Goal: Information Seeking & Learning: Learn about a topic

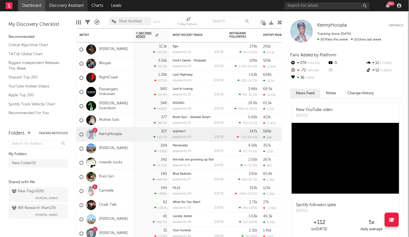
click at [74, 3] on link "Discovery Assistant" at bounding box center [66, 5] width 42 height 11
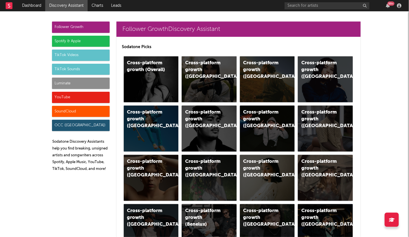
click at [70, 71] on div "TikTok Sounds" at bounding box center [81, 69] width 58 height 11
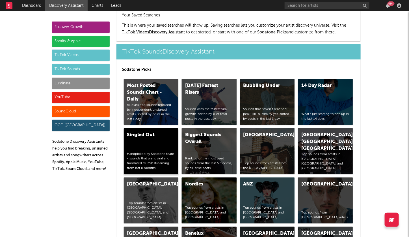
scroll to position [1911, 0]
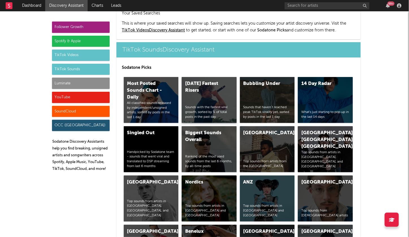
click at [206, 77] on div "[DATE] Fastest Risers Sounds with the fastest viral growth, sorted by % of tota…" at bounding box center [209, 100] width 55 height 46
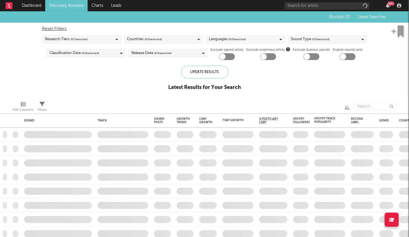
checkbox input "true"
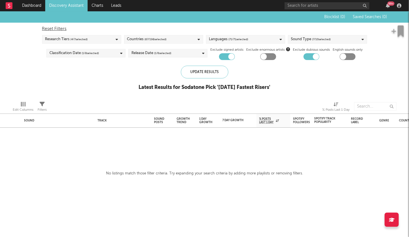
click at [75, 4] on link "Discovery Assistant" at bounding box center [66, 5] width 42 height 11
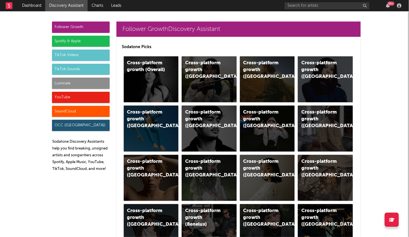
click at [87, 53] on div "TikTok Videos" at bounding box center [81, 54] width 58 height 11
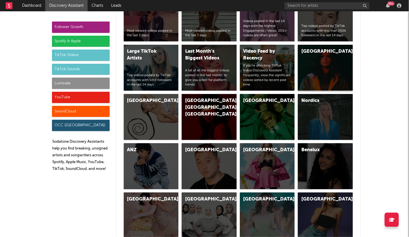
scroll to position [1412, 0]
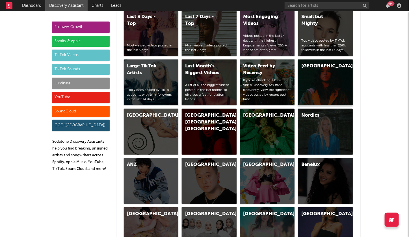
click at [316, 66] on div "[GEOGRAPHIC_DATA]" at bounding box center [325, 82] width 55 height 46
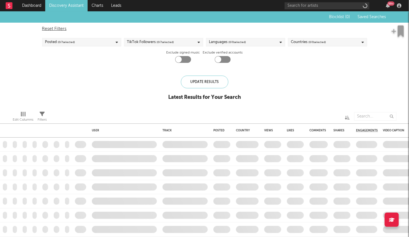
checkbox input "true"
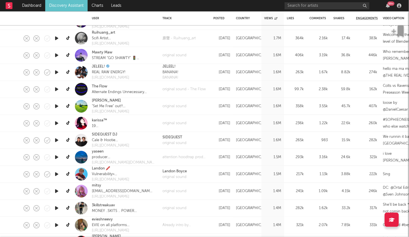
click at [64, 7] on link "Discovery Assistant" at bounding box center [66, 5] width 42 height 11
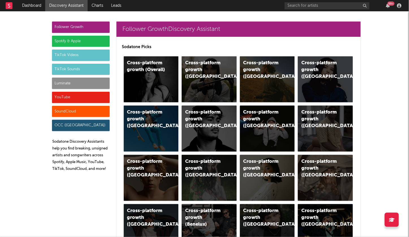
click at [87, 84] on div "Luminate" at bounding box center [81, 82] width 58 height 11
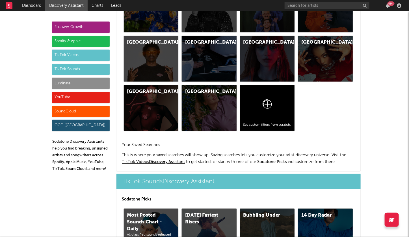
scroll to position [2476, 0]
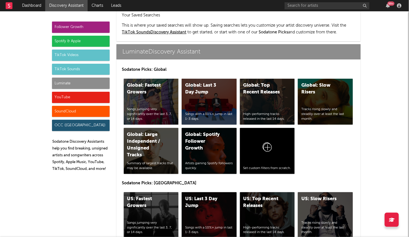
click at [150, 195] on div "US: Fastest Growers" at bounding box center [146, 202] width 38 height 14
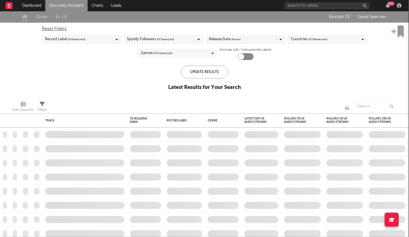
checkbox input "true"
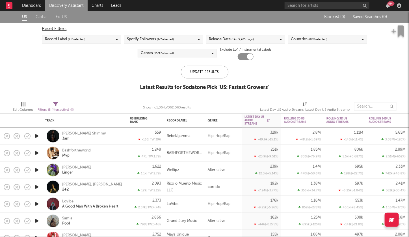
click at [332, 9] on div "99 +" at bounding box center [344, 5] width 119 height 11
click at [327, 3] on input "text" at bounding box center [327, 5] width 85 height 7
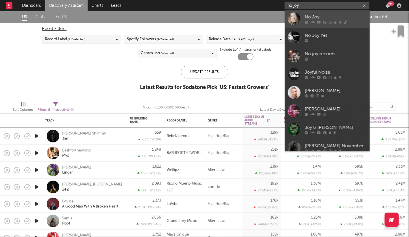
type input "no joy"
click at [327, 14] on div "No Joy" at bounding box center [336, 17] width 62 height 7
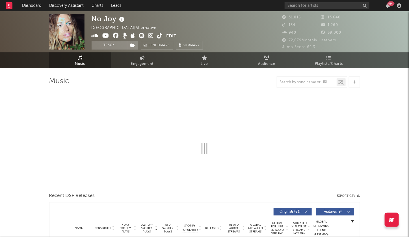
select select "6m"
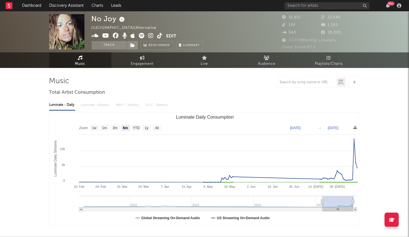
click at [152, 34] on icon at bounding box center [150, 36] width 5 height 6
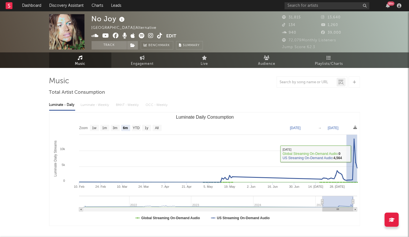
drag, startPoint x: 346, startPoint y: 154, endPoint x: 381, endPoint y: 154, distance: 34.5
type input "[DATE]"
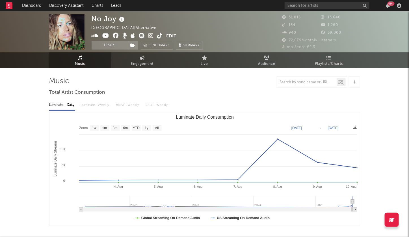
click at [150, 35] on icon at bounding box center [150, 36] width 5 height 6
